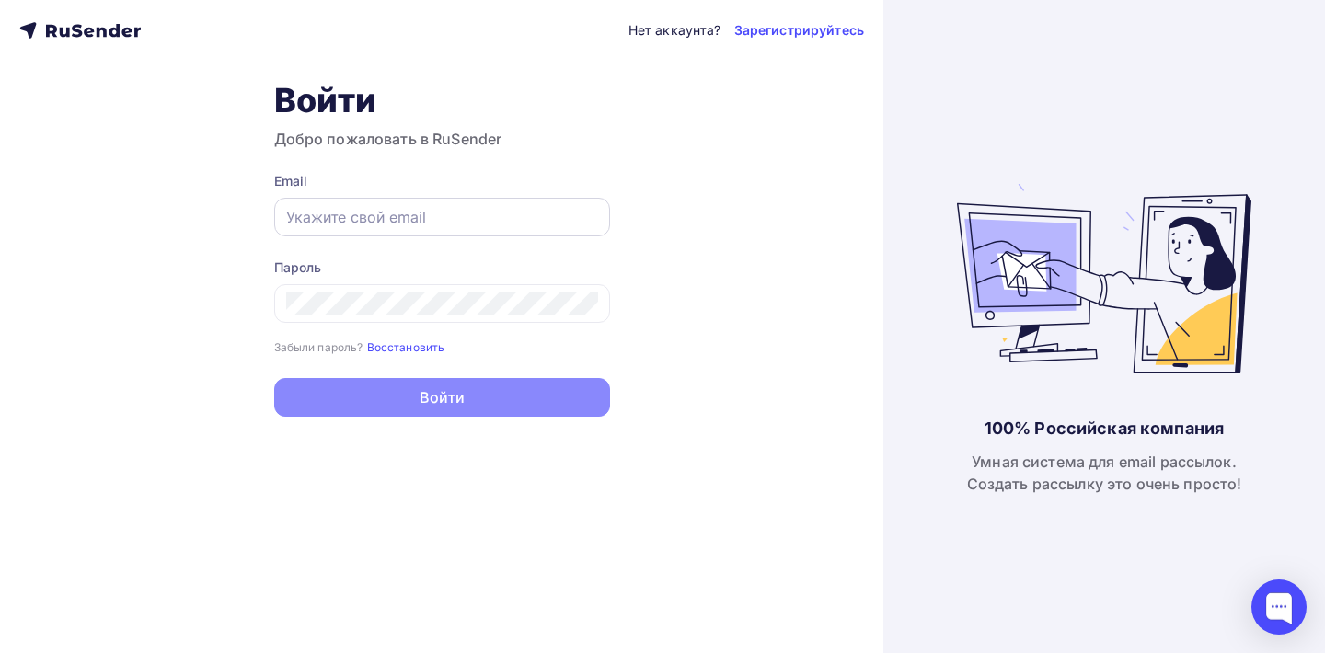
click at [438, 210] on input "text" at bounding box center [442, 217] width 312 height 22
paste input "tech@newlightconsult.com"
type input "tech@newlightconsult.com"
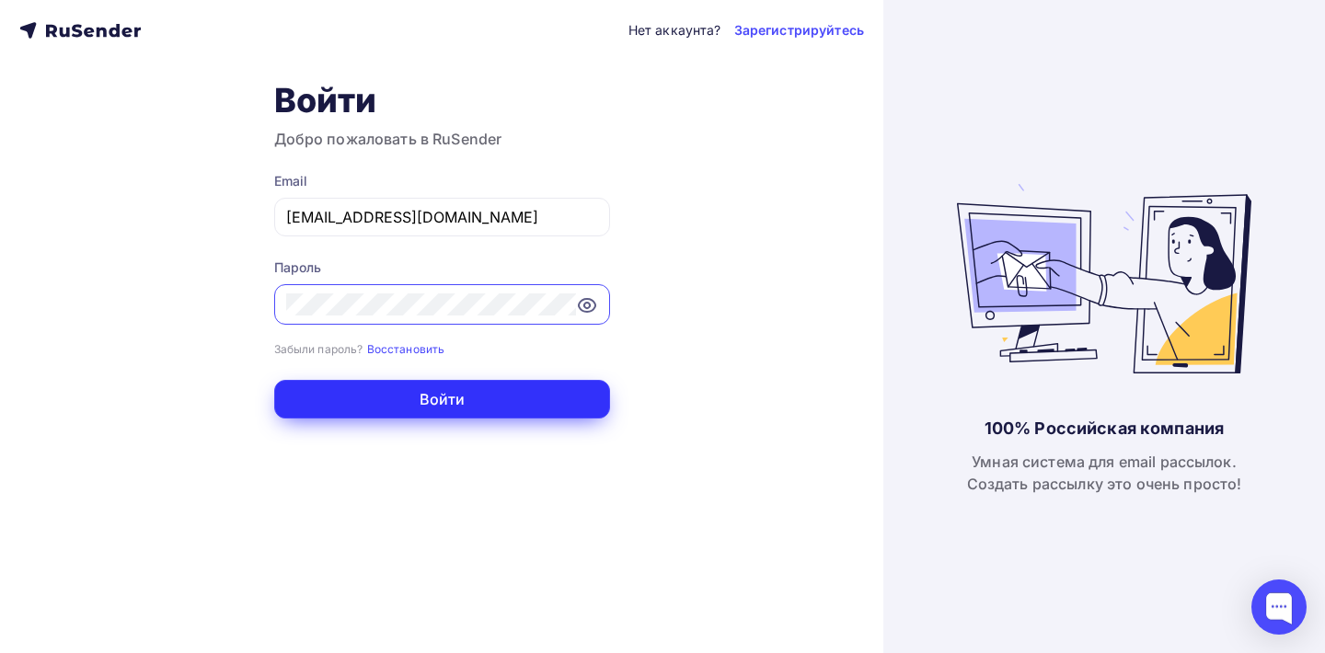
click at [387, 406] on button "Войти" at bounding box center [442, 399] width 336 height 39
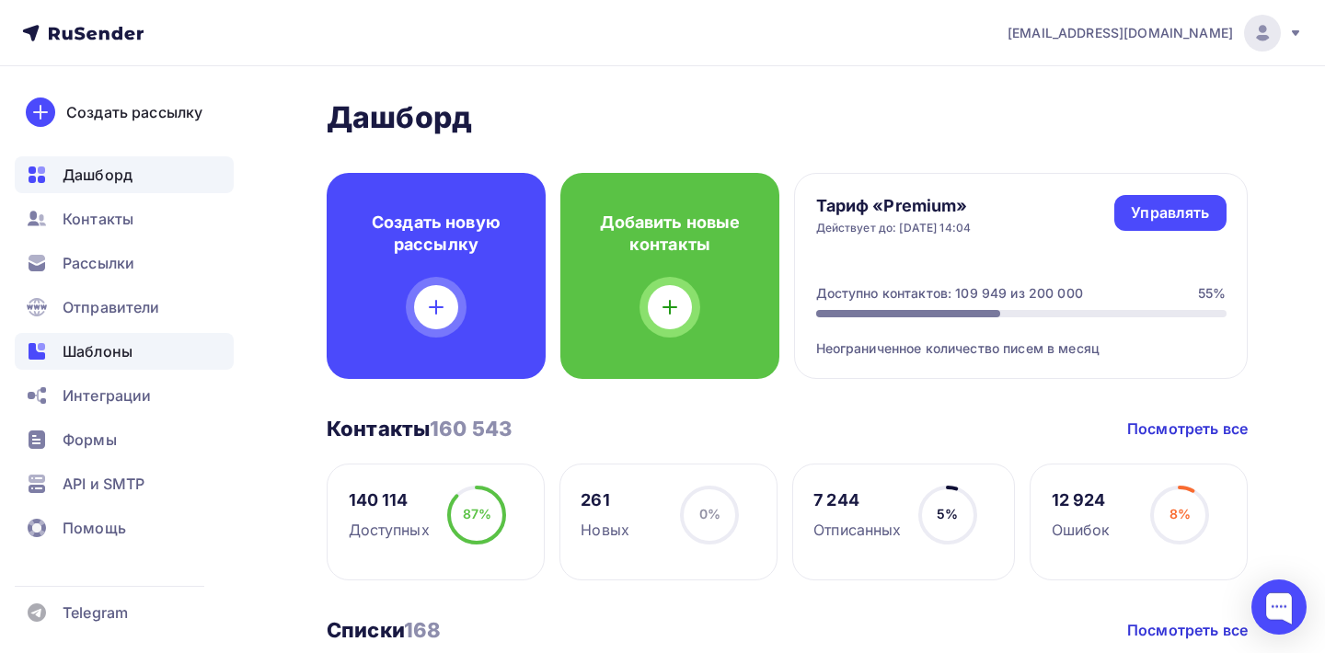
click at [136, 360] on div "Шаблоны" at bounding box center [124, 351] width 219 height 37
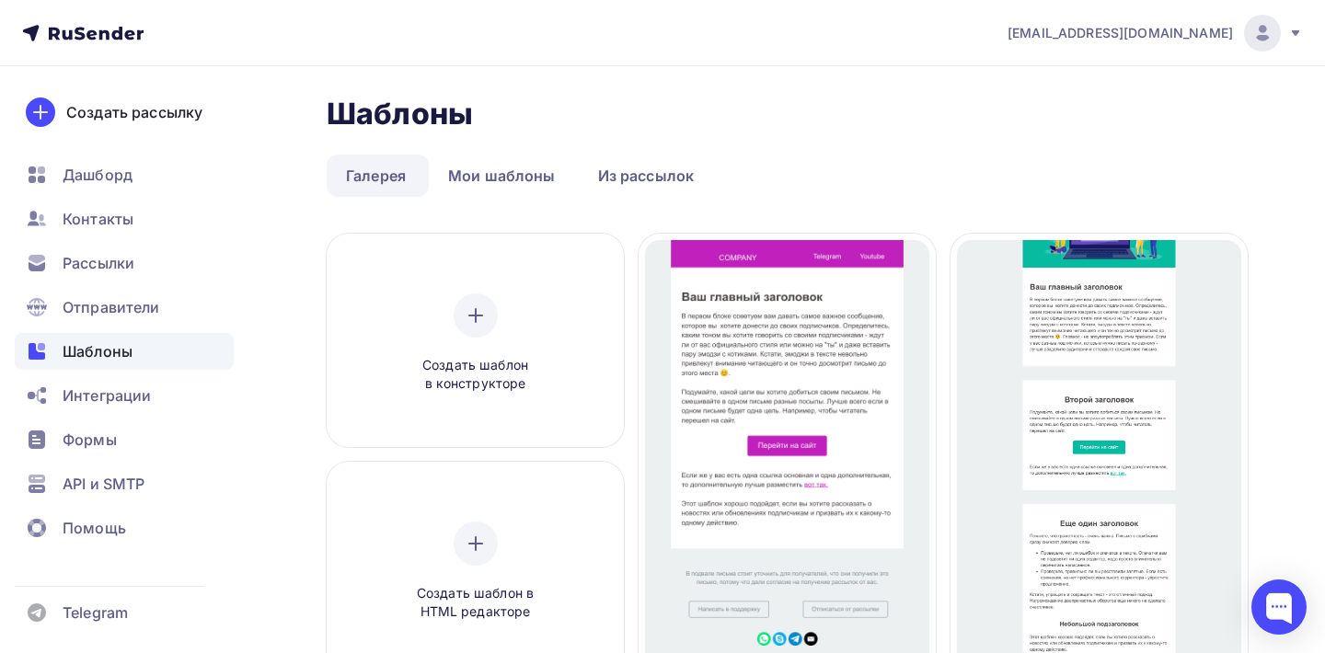
click at [525, 189] on link "Мои шаблоны" at bounding box center [502, 176] width 146 height 42
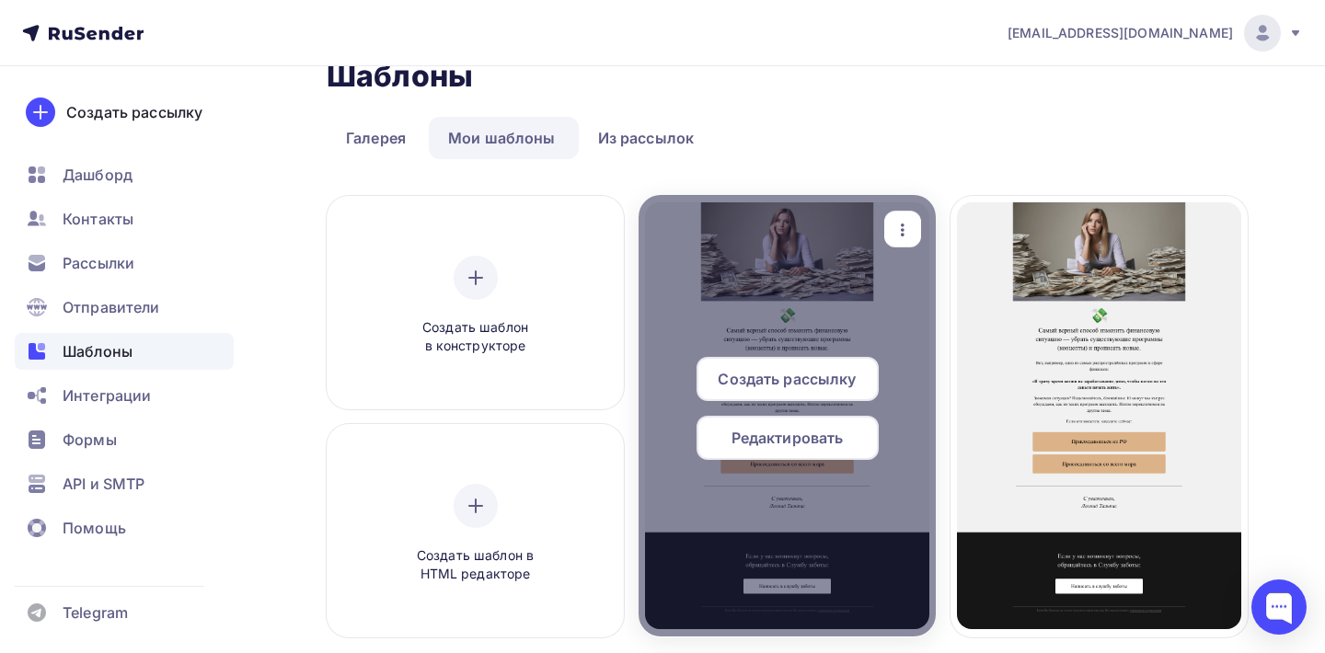
scroll to position [48, 0]
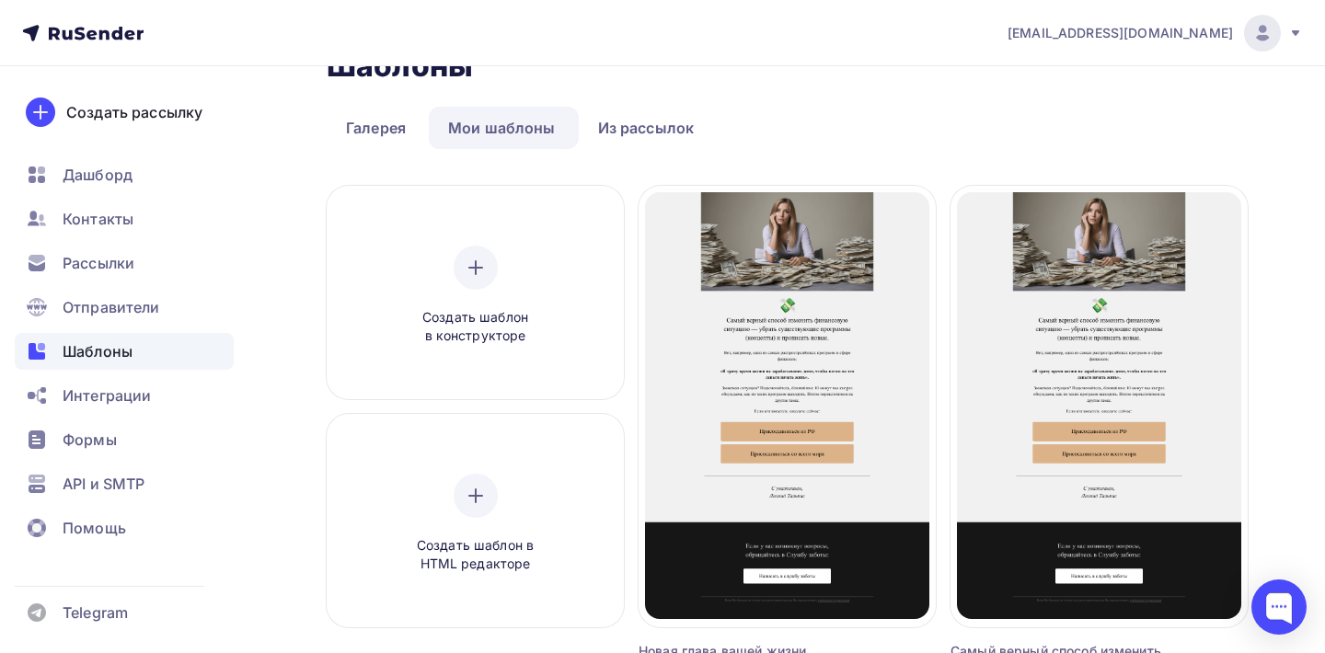
click at [530, 121] on link "Мои шаблоны" at bounding box center [502, 128] width 146 height 42
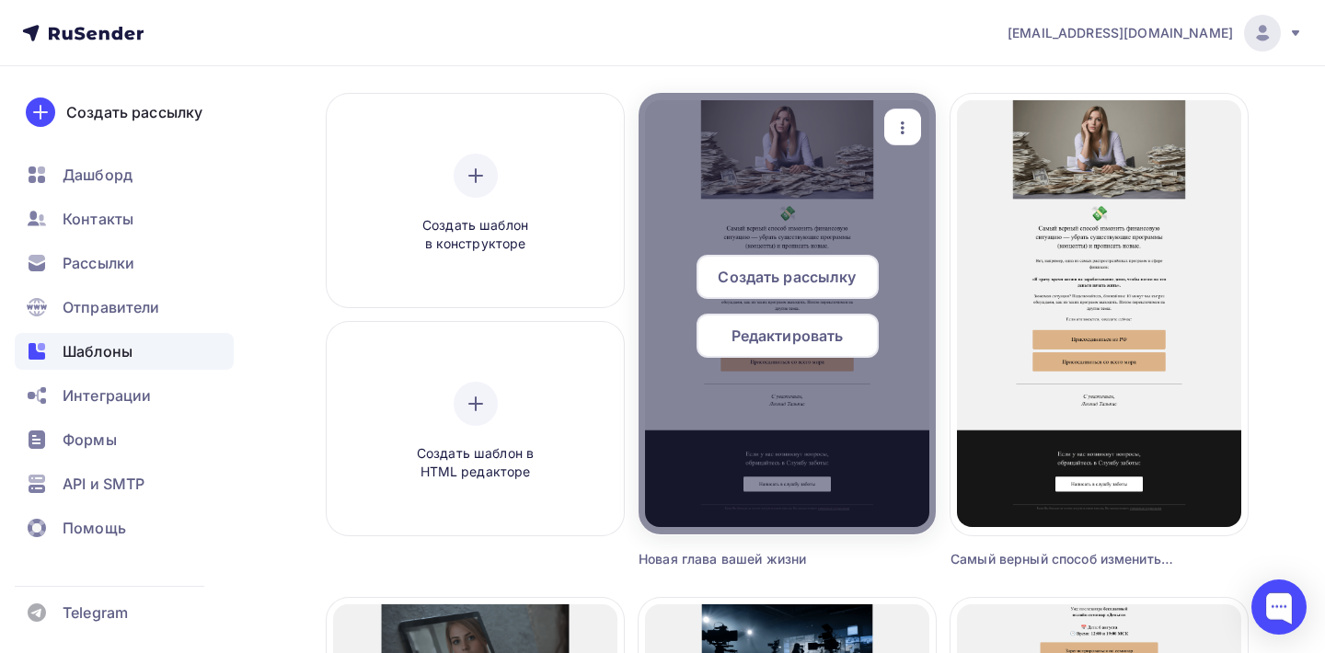
scroll to position [181, 0]
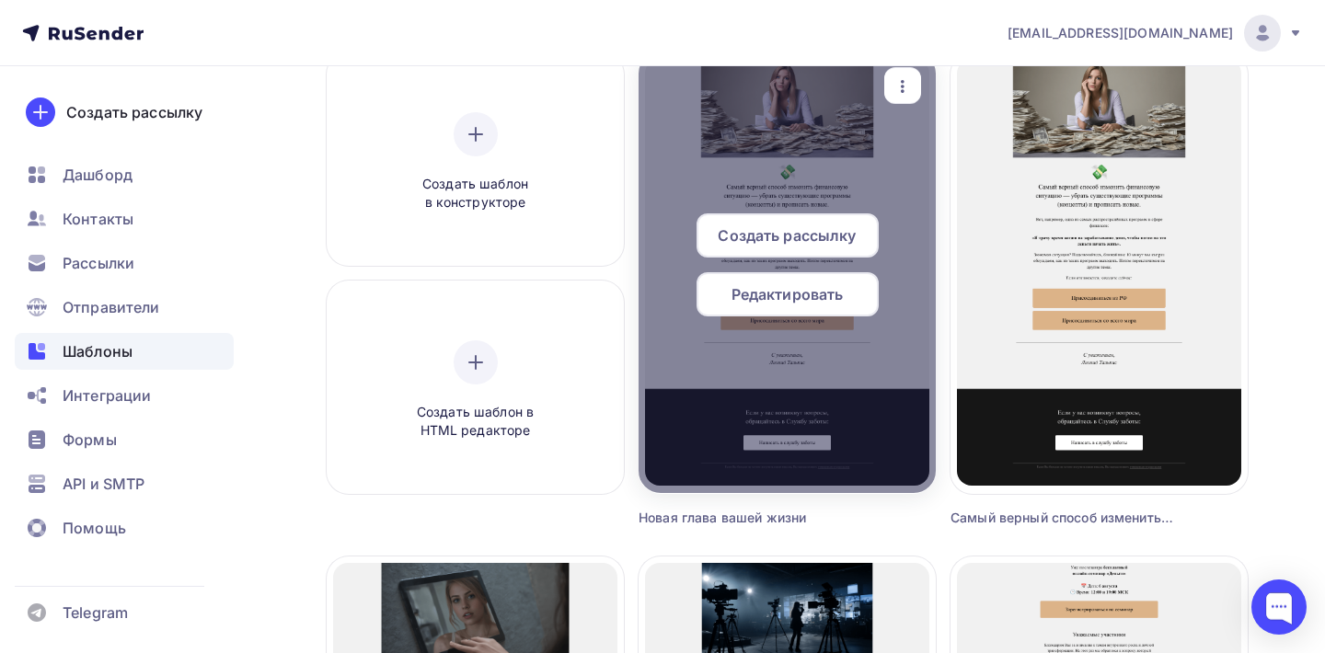
click at [769, 303] on span "Редактировать" at bounding box center [788, 294] width 112 height 22
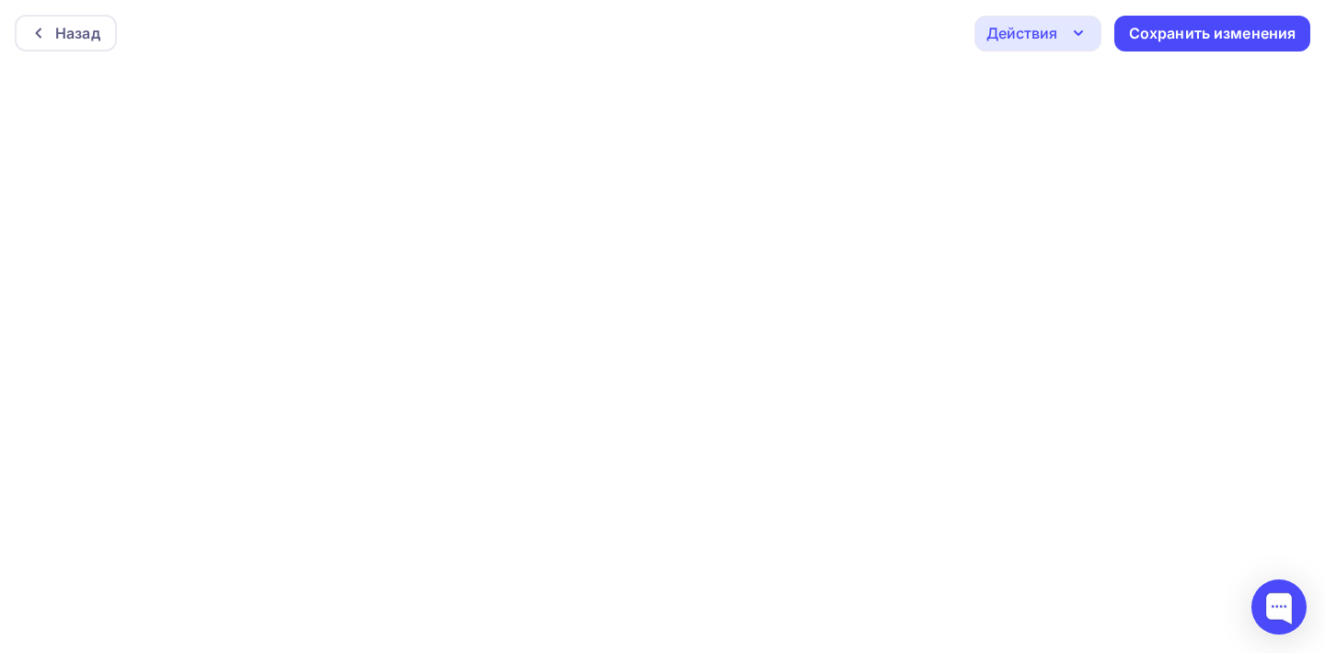
click at [1018, 25] on div "Действия" at bounding box center [1022, 33] width 71 height 22
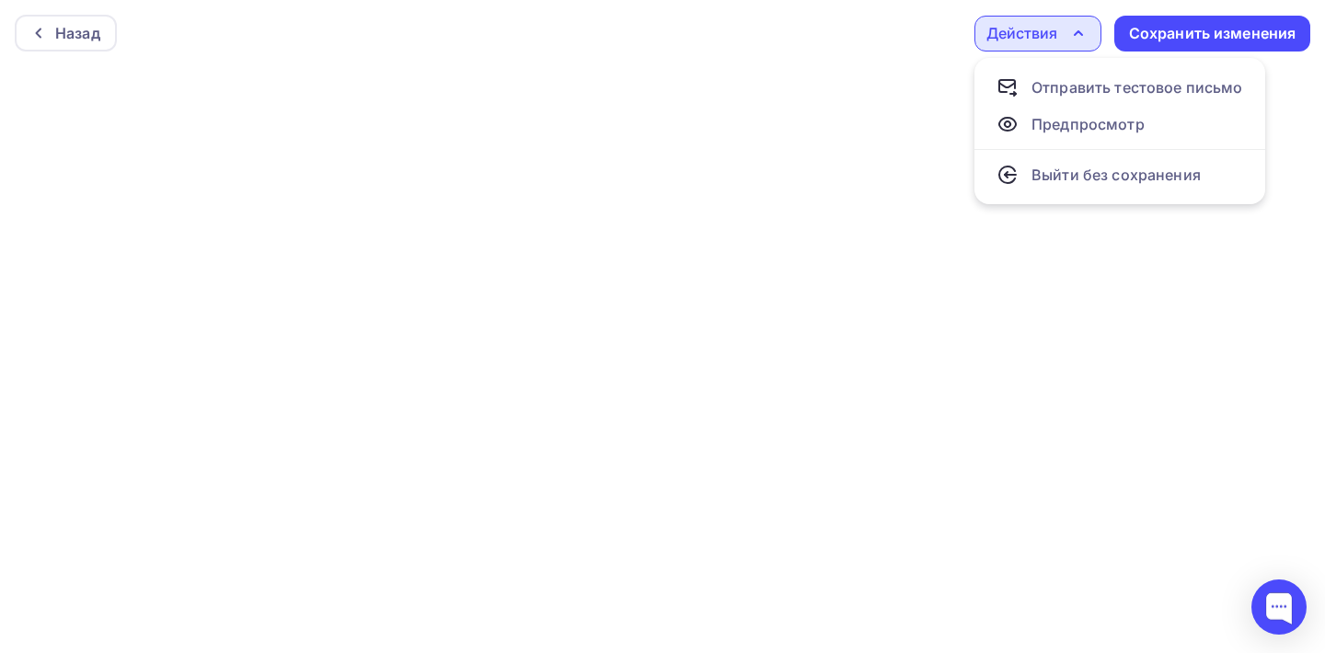
click at [833, 233] on div at bounding box center [662, 359] width 1325 height 587
